Goal: Transaction & Acquisition: Purchase product/service

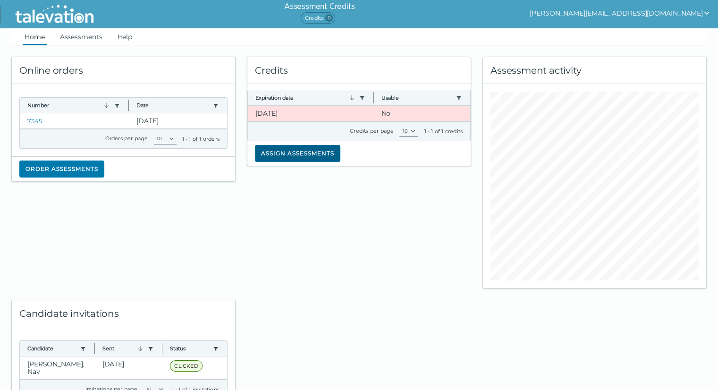
click at [288, 156] on button "Assign assessments" at bounding box center [297, 153] width 85 height 17
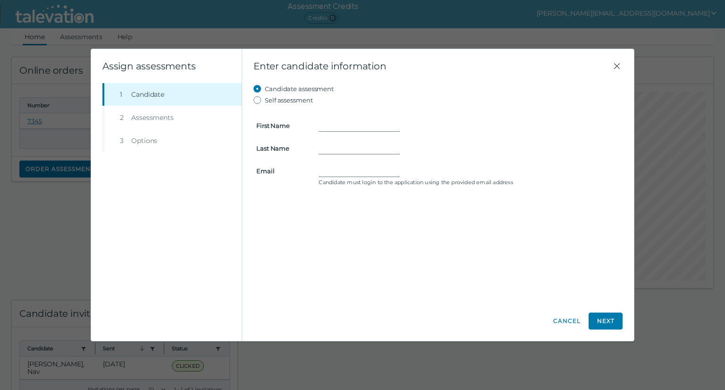
click at [312, 123] on label "First Name" at bounding box center [282, 126] width 62 height 8
click at [319, 123] on input "First Name" at bounding box center [359, 125] width 81 height 11
drag, startPoint x: 333, startPoint y: 125, endPoint x: 344, endPoint y: 125, distance: 10.9
click at [334, 125] on input "First Name" at bounding box center [359, 125] width 81 height 11
type input "[PERSON_NAME]"
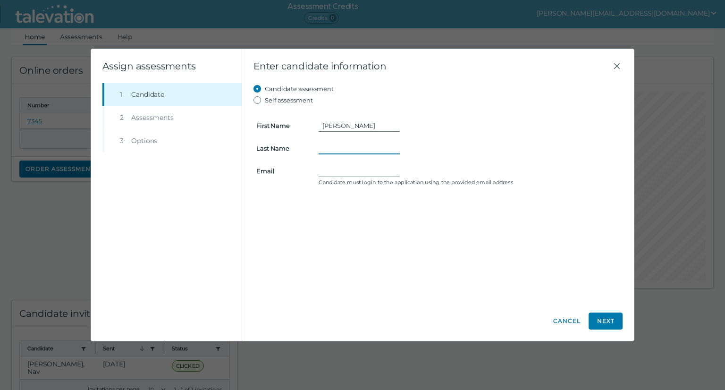
type input "Kaur"
type input "[PERSON_NAME][EMAIL_ADDRESS][DOMAIN_NAME]"
click at [600, 316] on button "Next" at bounding box center [606, 321] width 34 height 17
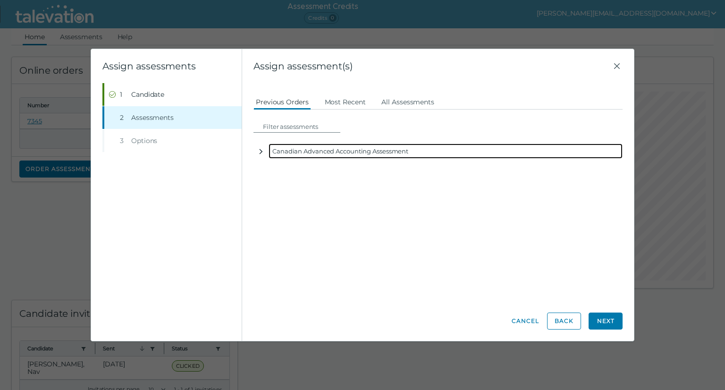
click at [261, 152] on icon "button" at bounding box center [261, 152] width 8 height 8
click at [310, 152] on div "Canadian Advanced Accounting Assessment" at bounding box center [446, 151] width 354 height 15
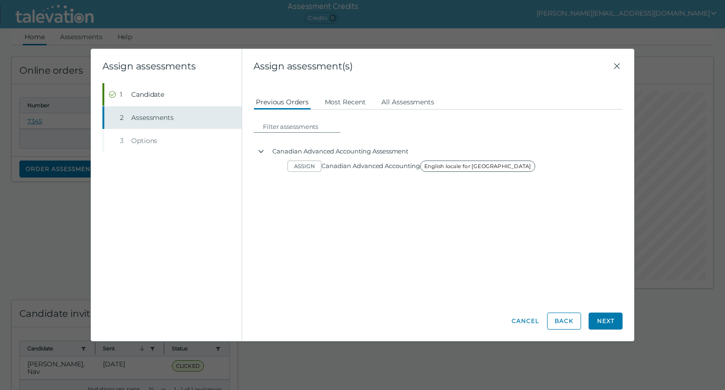
drag, startPoint x: 94, startPoint y: 121, endPoint x: 113, endPoint y: 124, distance: 19.6
click at [99, 123] on clr-wizard-stepnav "Step 1 Candidate Step 2 Assessments Step 3 Options" at bounding box center [166, 212] width 151 height 258
click at [334, 102] on button "Most Recent" at bounding box center [346, 101] width 46 height 17
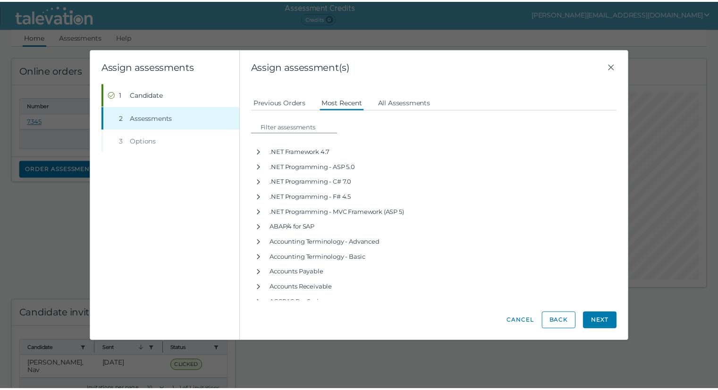
scroll to position [472, 0]
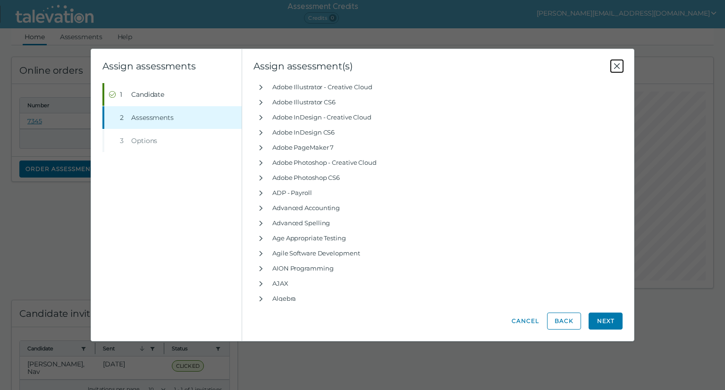
click at [616, 63] on icon "Close" at bounding box center [617, 65] width 11 height 11
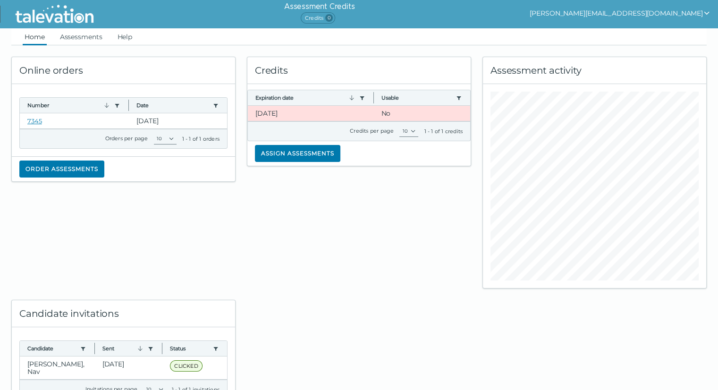
click at [355, 5] on h6 "Assessment Credits" at bounding box center [319, 6] width 70 height 11
click at [335, 15] on span "Credits 0" at bounding box center [318, 17] width 34 height 11
click at [655, 15] on button "[PERSON_NAME][EMAIL_ADDRESS][DOMAIN_NAME]" at bounding box center [620, 13] width 181 height 11
click at [49, 14] on img at bounding box center [54, 14] width 86 height 24
click at [26, 38] on link "Home" at bounding box center [35, 36] width 24 height 17
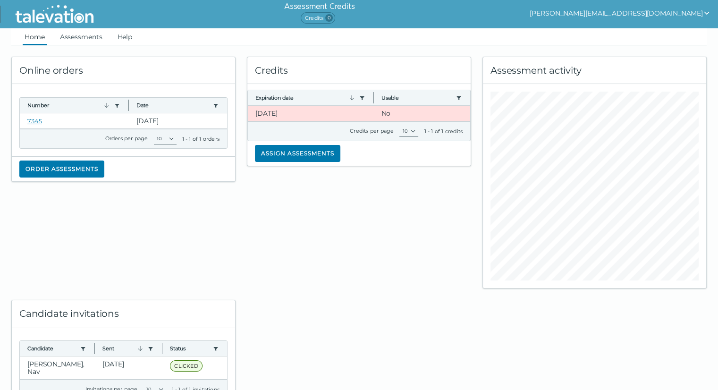
click at [26, 16] on img at bounding box center [54, 14] width 86 height 24
click at [54, 164] on button "Order assessments" at bounding box center [61, 169] width 85 height 17
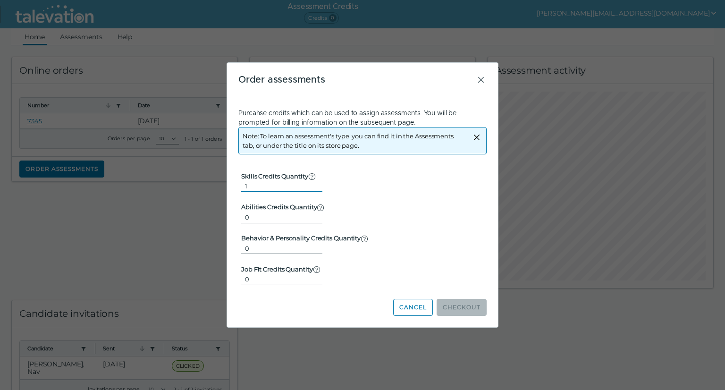
type input "1"
click at [310, 182] on input "1" at bounding box center [281, 185] width 81 height 11
click at [476, 84] on icon "Close" at bounding box center [481, 79] width 11 height 11
